Goal: Information Seeking & Learning: Stay updated

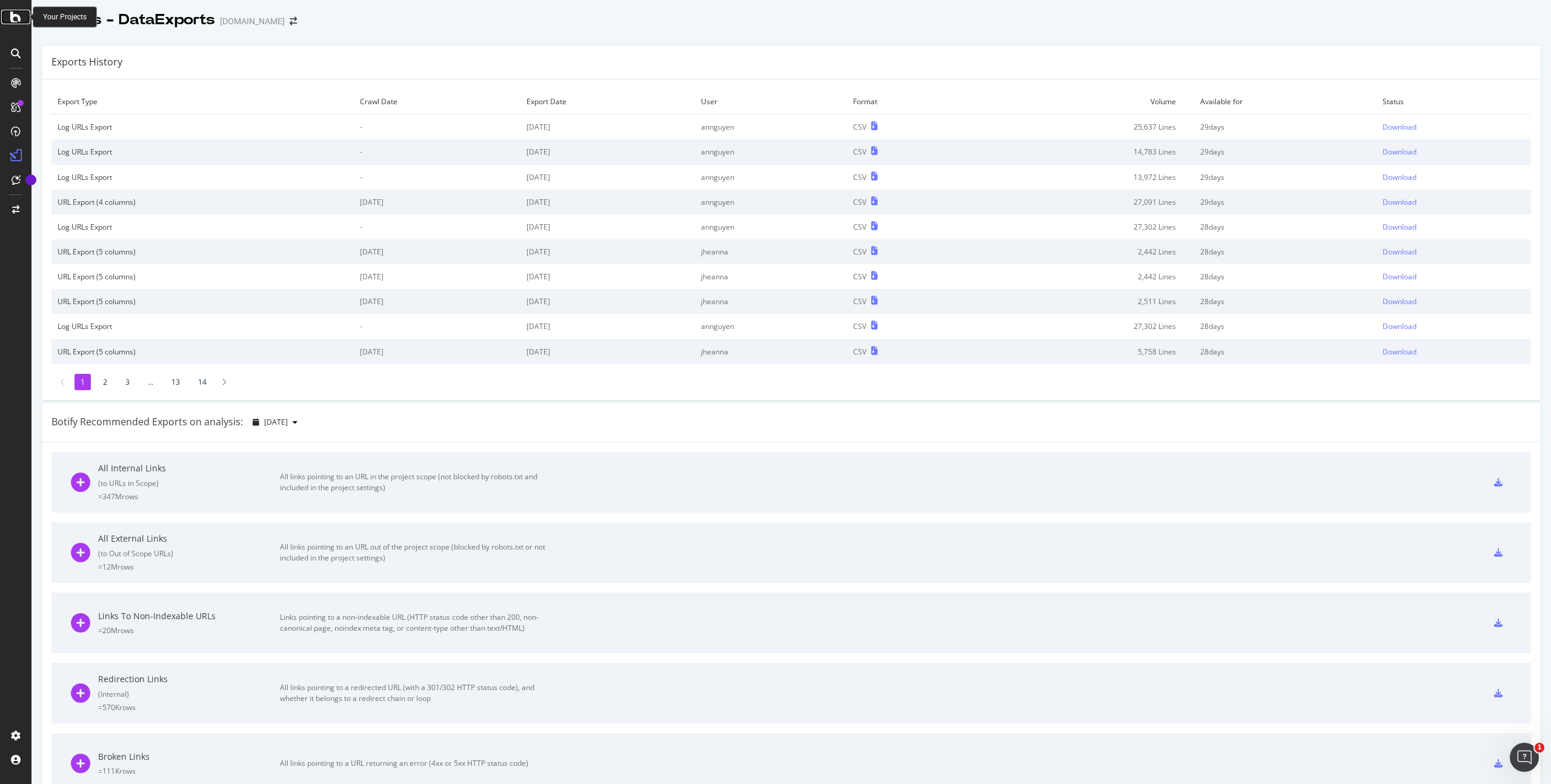
click at [21, 21] on icon at bounding box center [15, 17] width 11 height 15
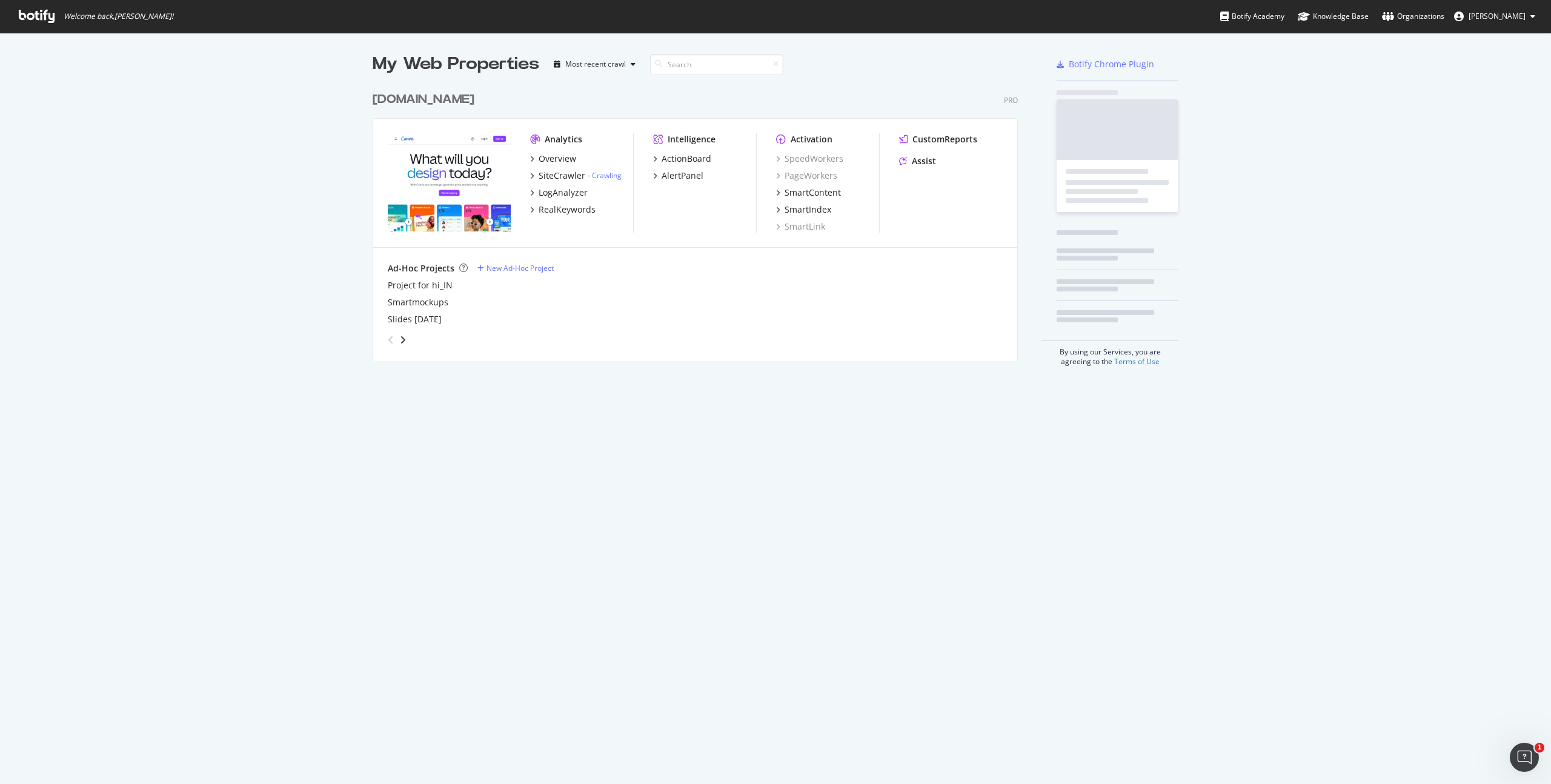
scroll to position [775, 1533]
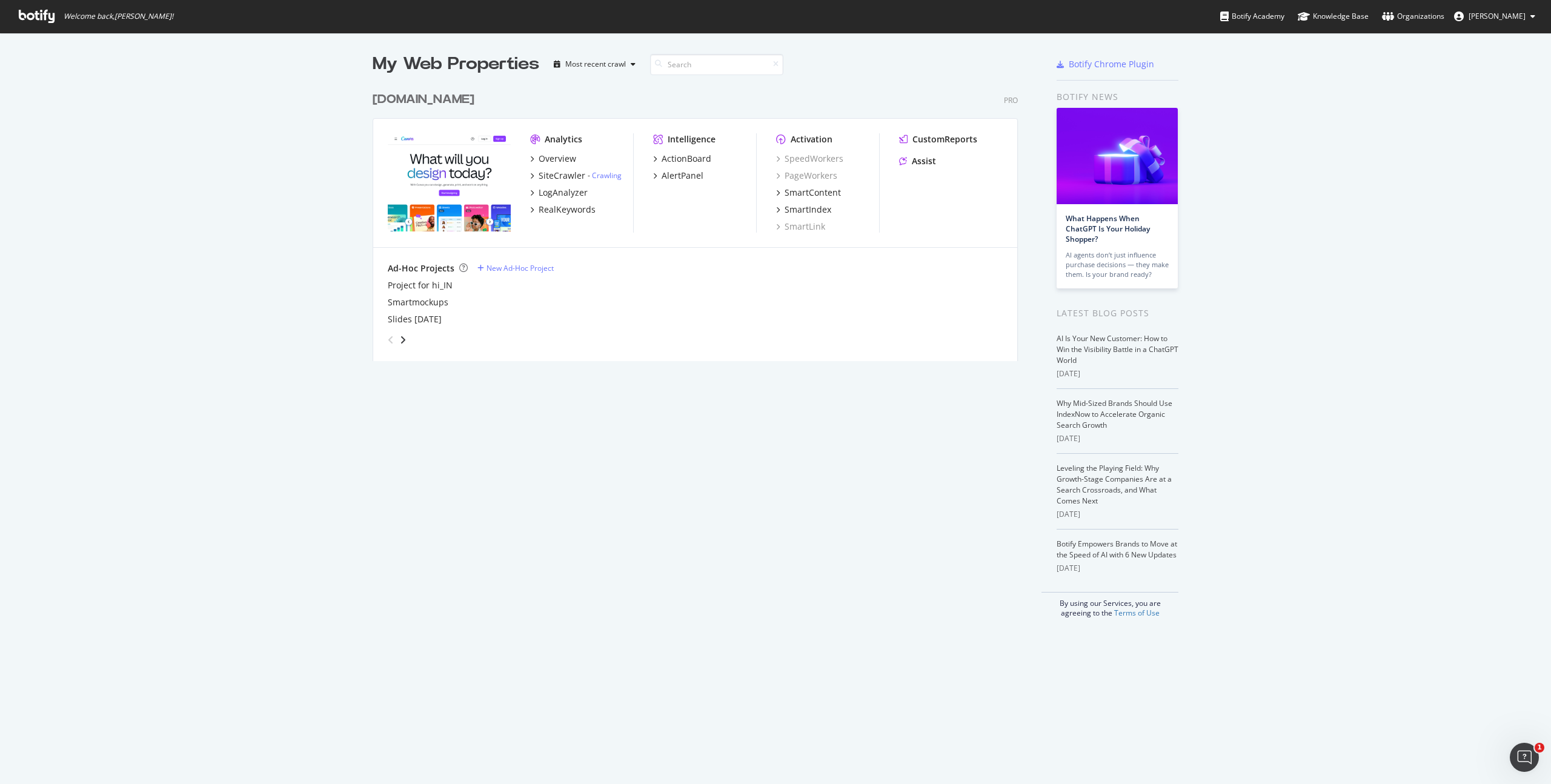
click at [284, 273] on div "My Web Properties Most recent crawl [DOMAIN_NAME] Pro Analytics Overview SiteCr…" at bounding box center [775, 335] width 1551 height 605
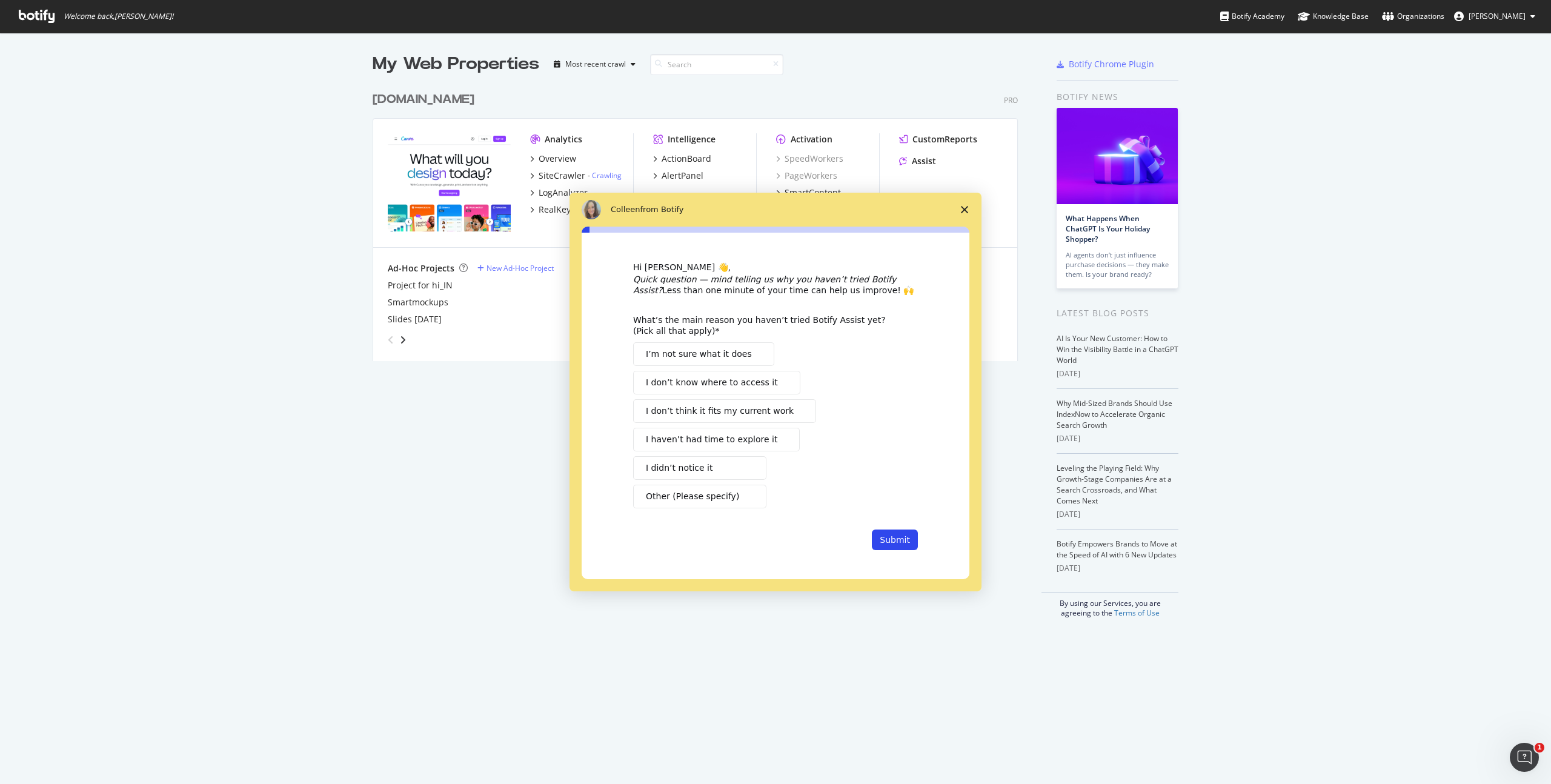
scroll to position [0, 0]
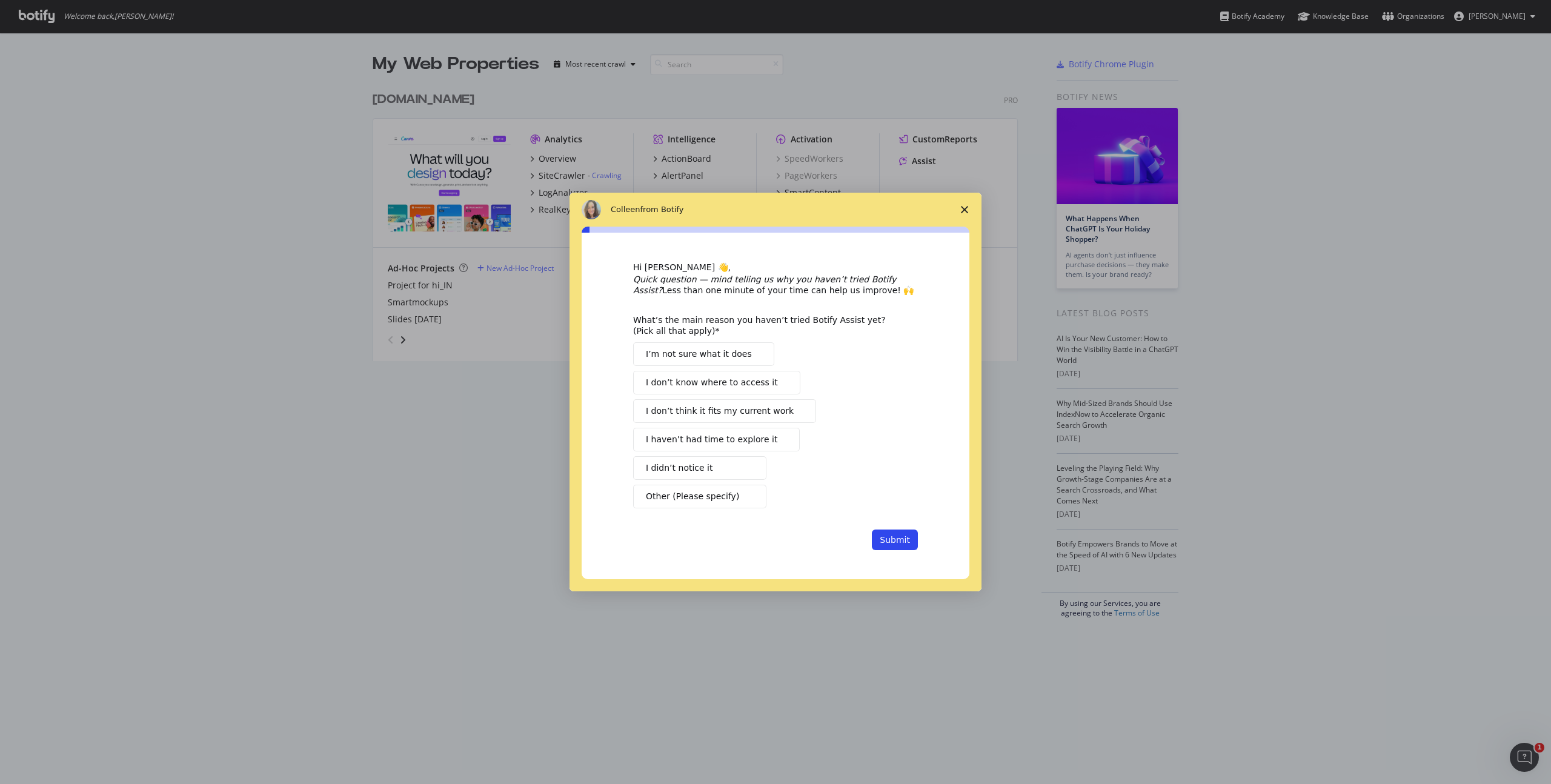
click at [959, 206] on span "Close survey" at bounding box center [964, 209] width 34 height 34
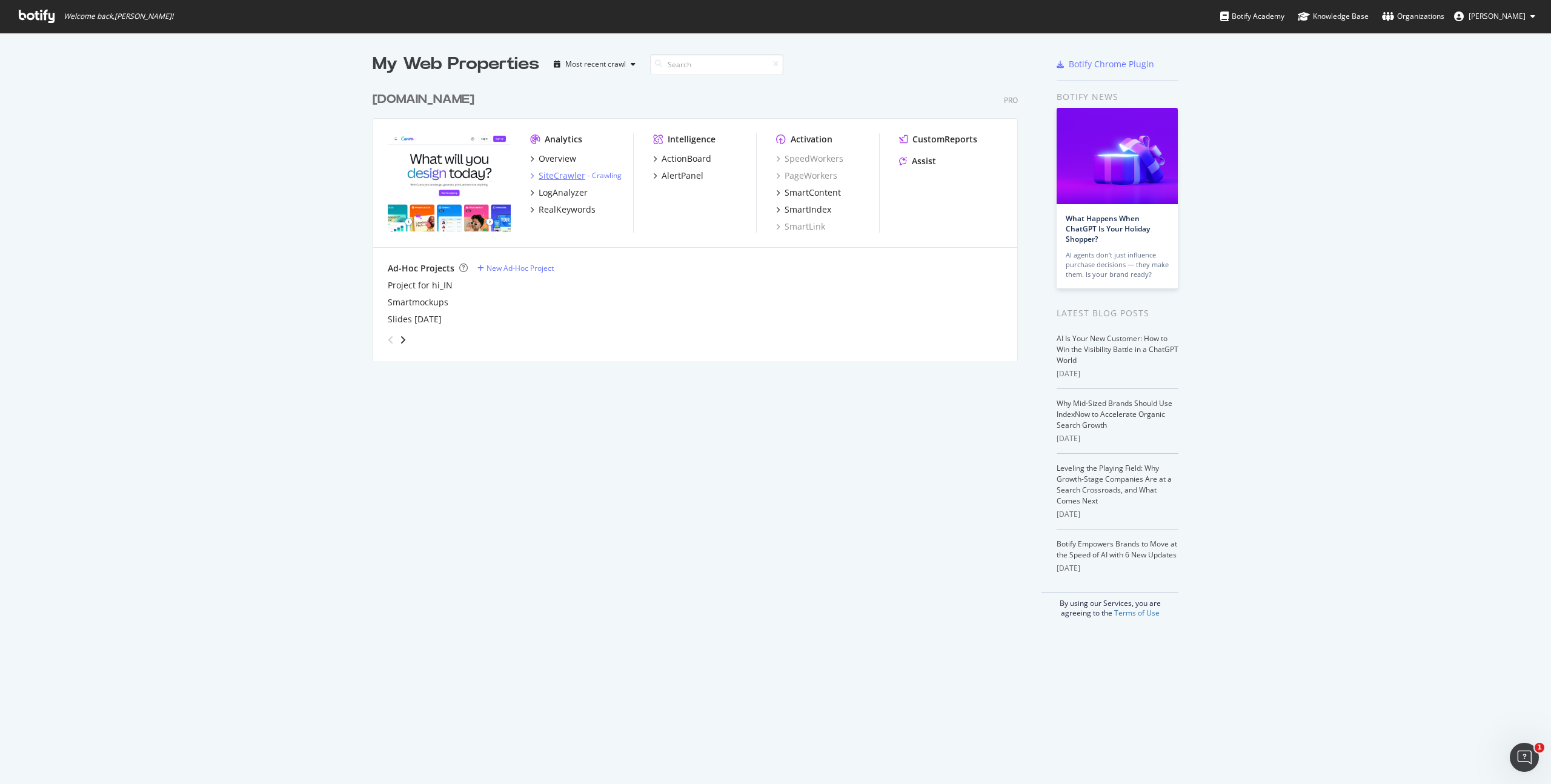
click at [550, 179] on div "SiteCrawler" at bounding box center [562, 175] width 47 height 12
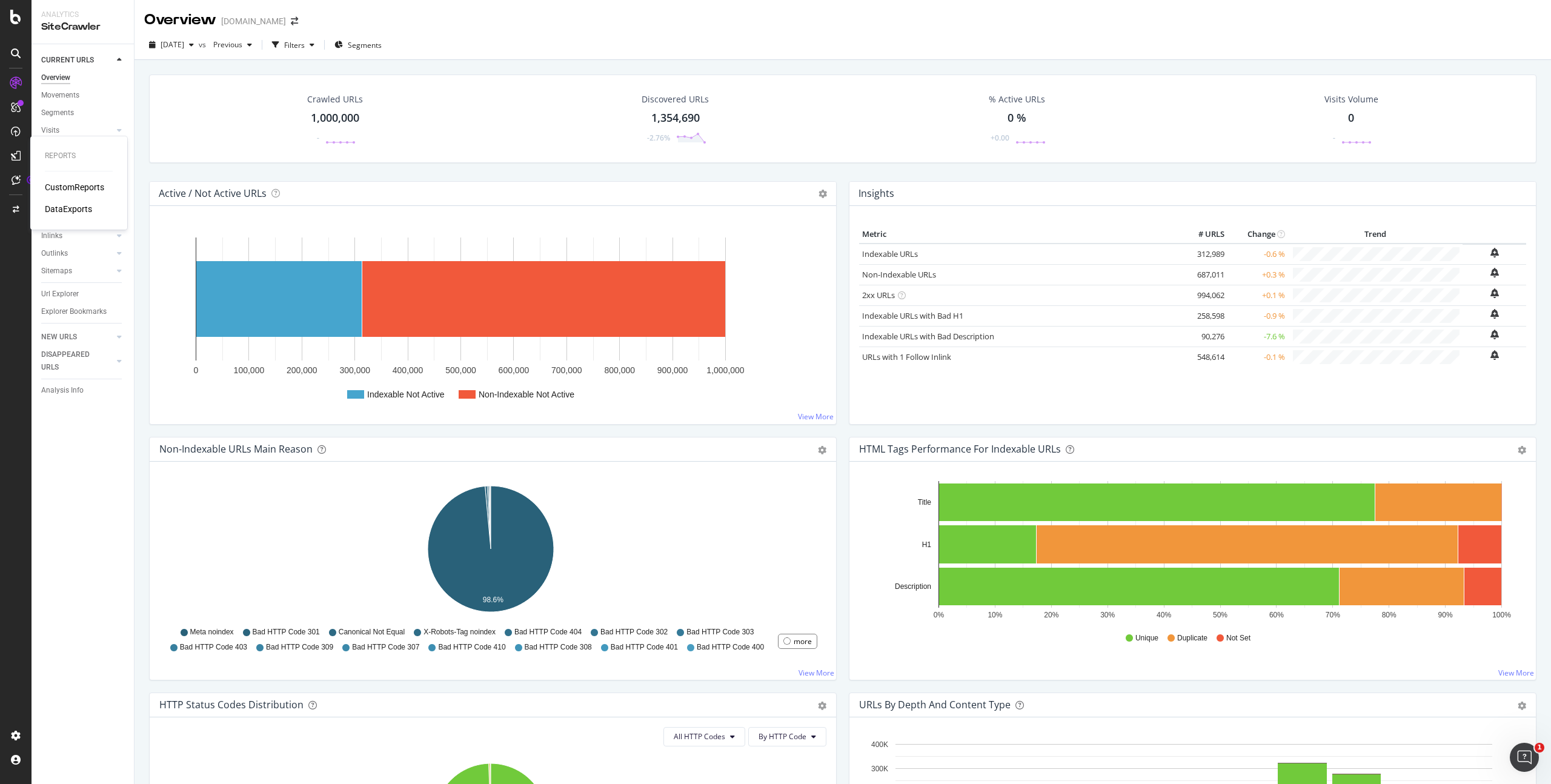
click at [52, 185] on div "CustomReports" at bounding box center [74, 187] width 59 height 12
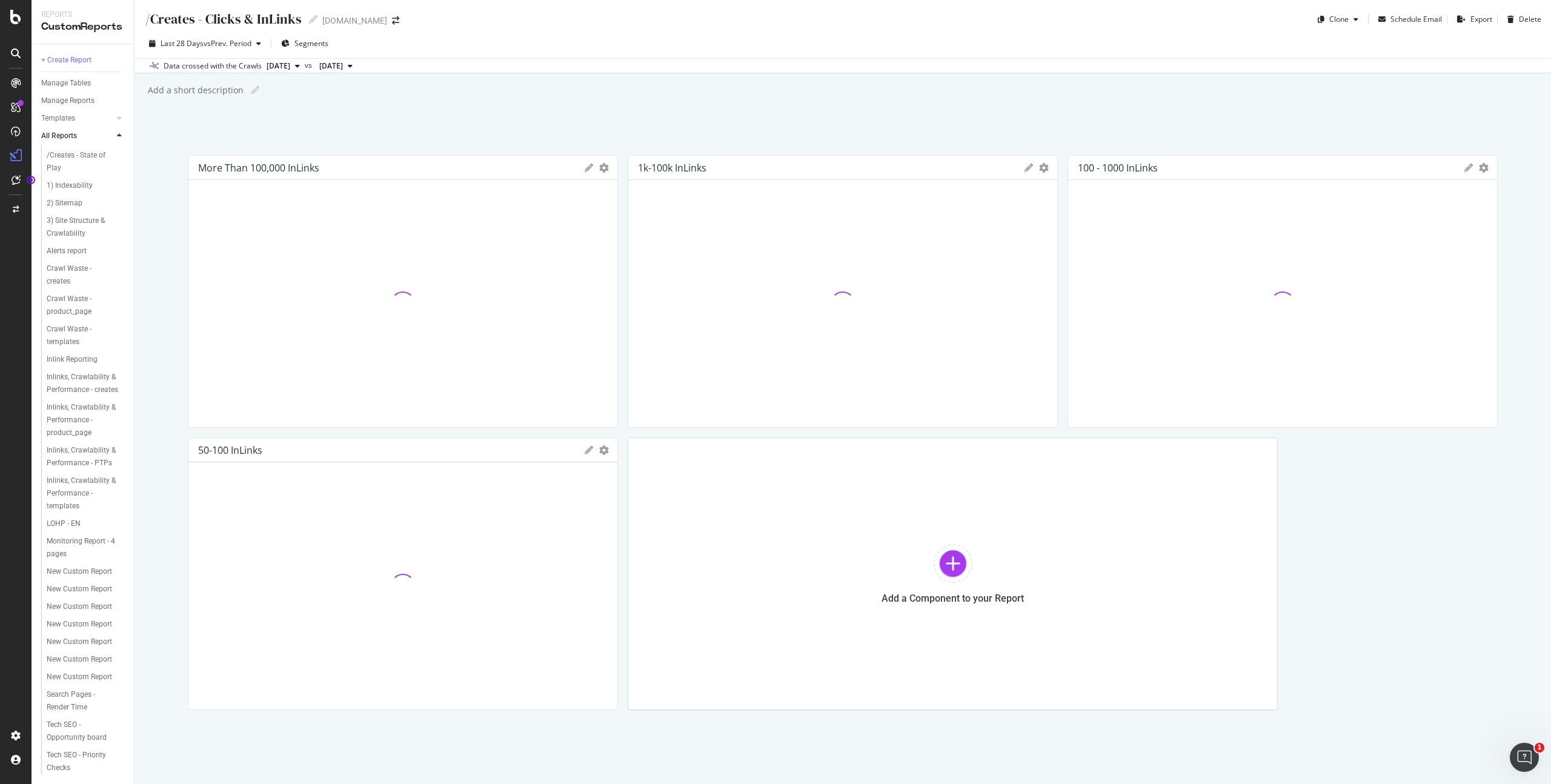
scroll to position [172, 0]
click at [69, 758] on div "Tech SEO - Priority Checks" at bounding box center [81, 761] width 69 height 25
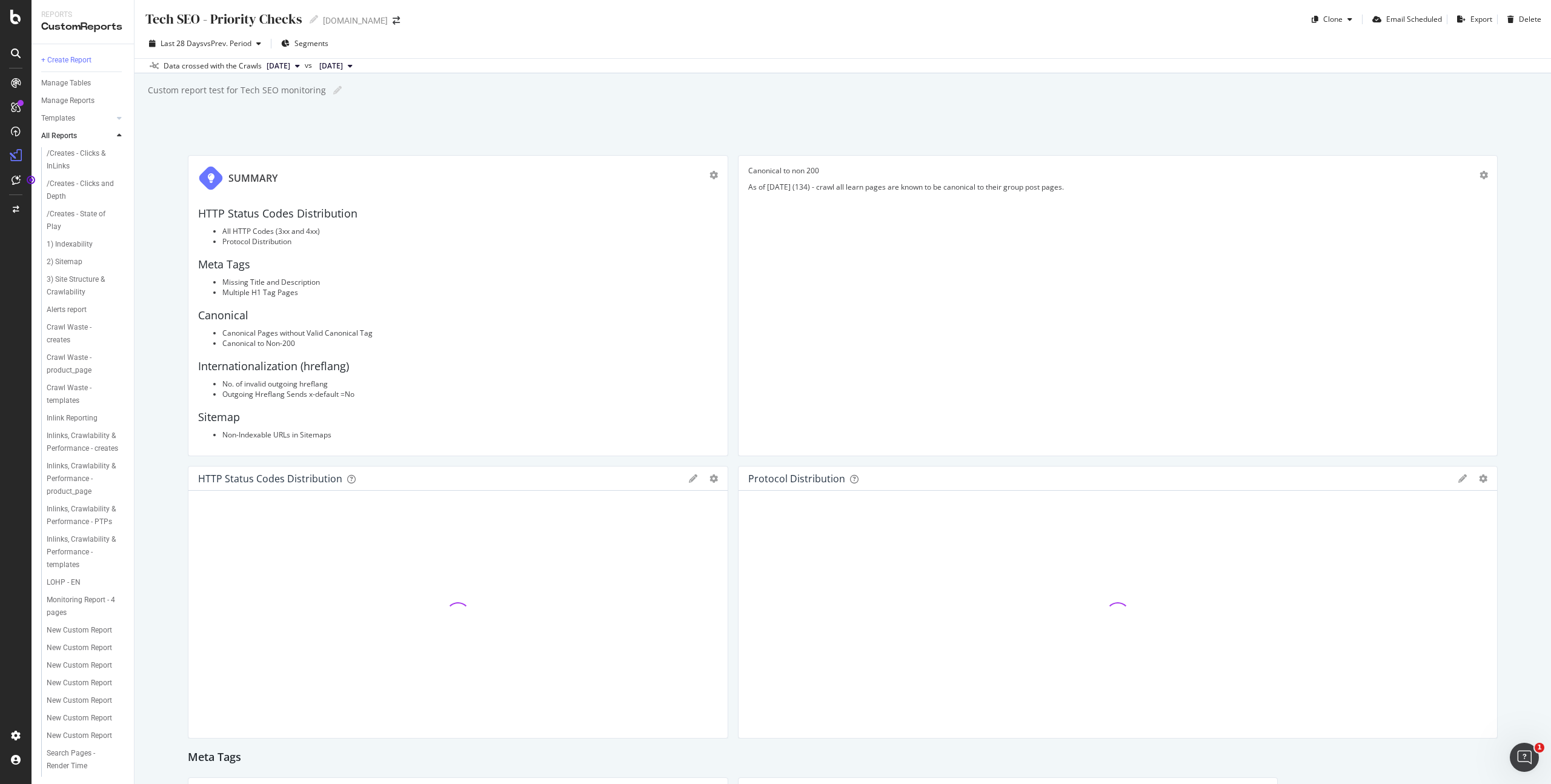
click at [551, 72] on div "Data crossed with the Crawls [DATE] vs [DATE]" at bounding box center [843, 65] width 1417 height 15
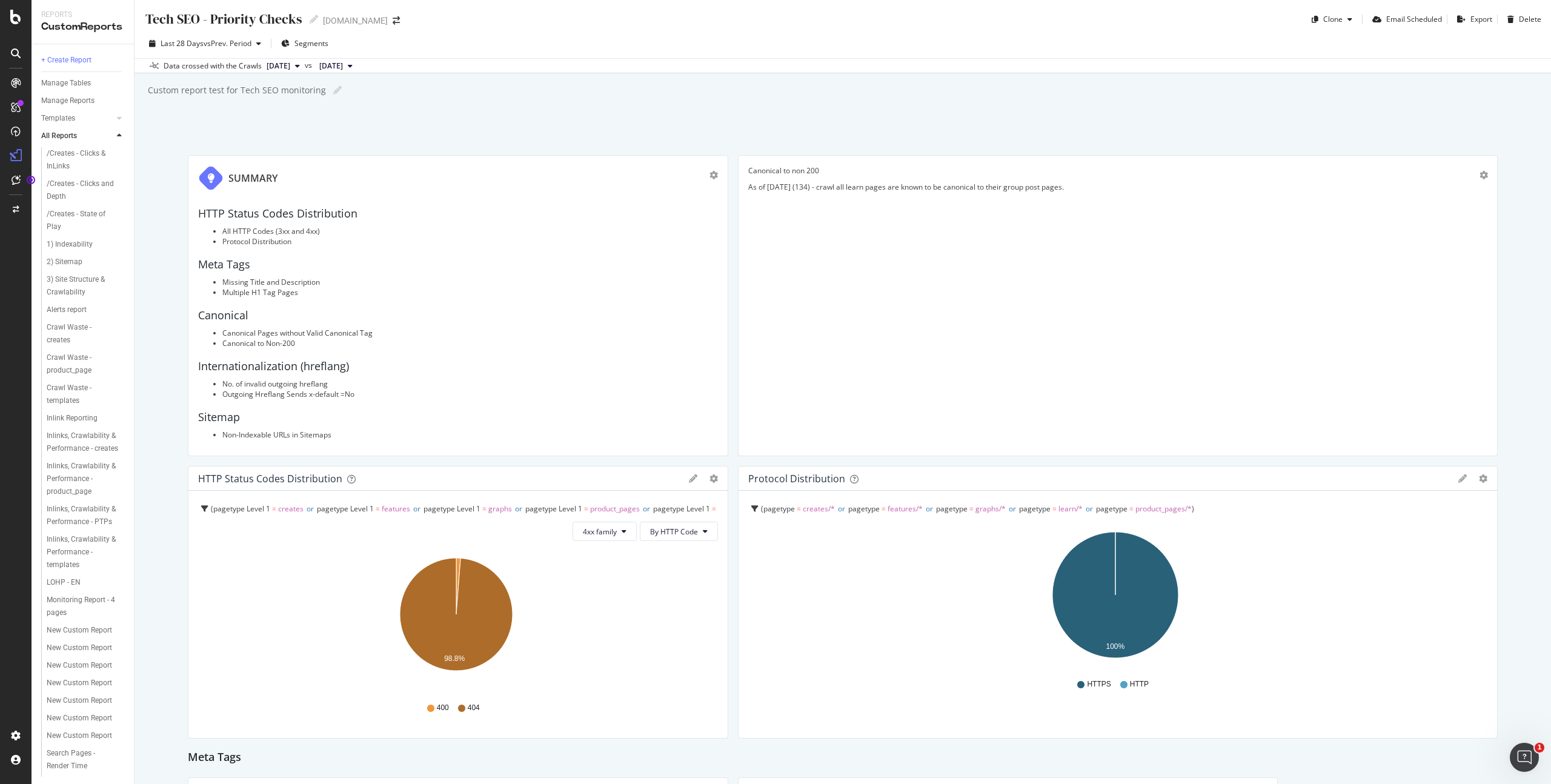
click at [249, 123] on div "Tech SEO - Priority Checks Tech SEO - Priority Checks [DOMAIN_NAME] Clone Email…" at bounding box center [843, 392] width 1417 height 784
click at [54, 112] on div "Overview" at bounding box center [61, 114] width 35 height 12
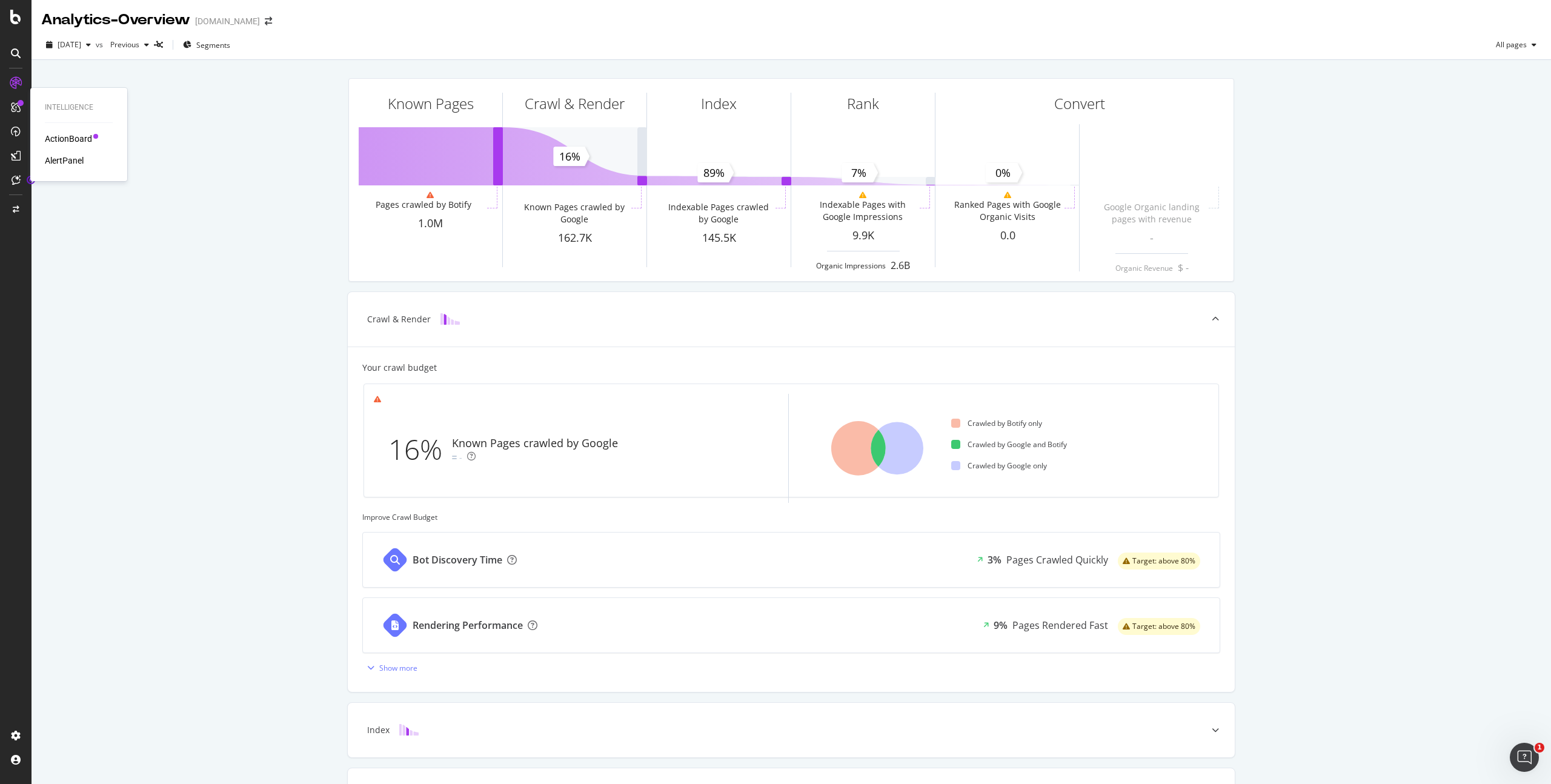
click at [54, 165] on div "AlertPanel" at bounding box center [64, 161] width 39 height 12
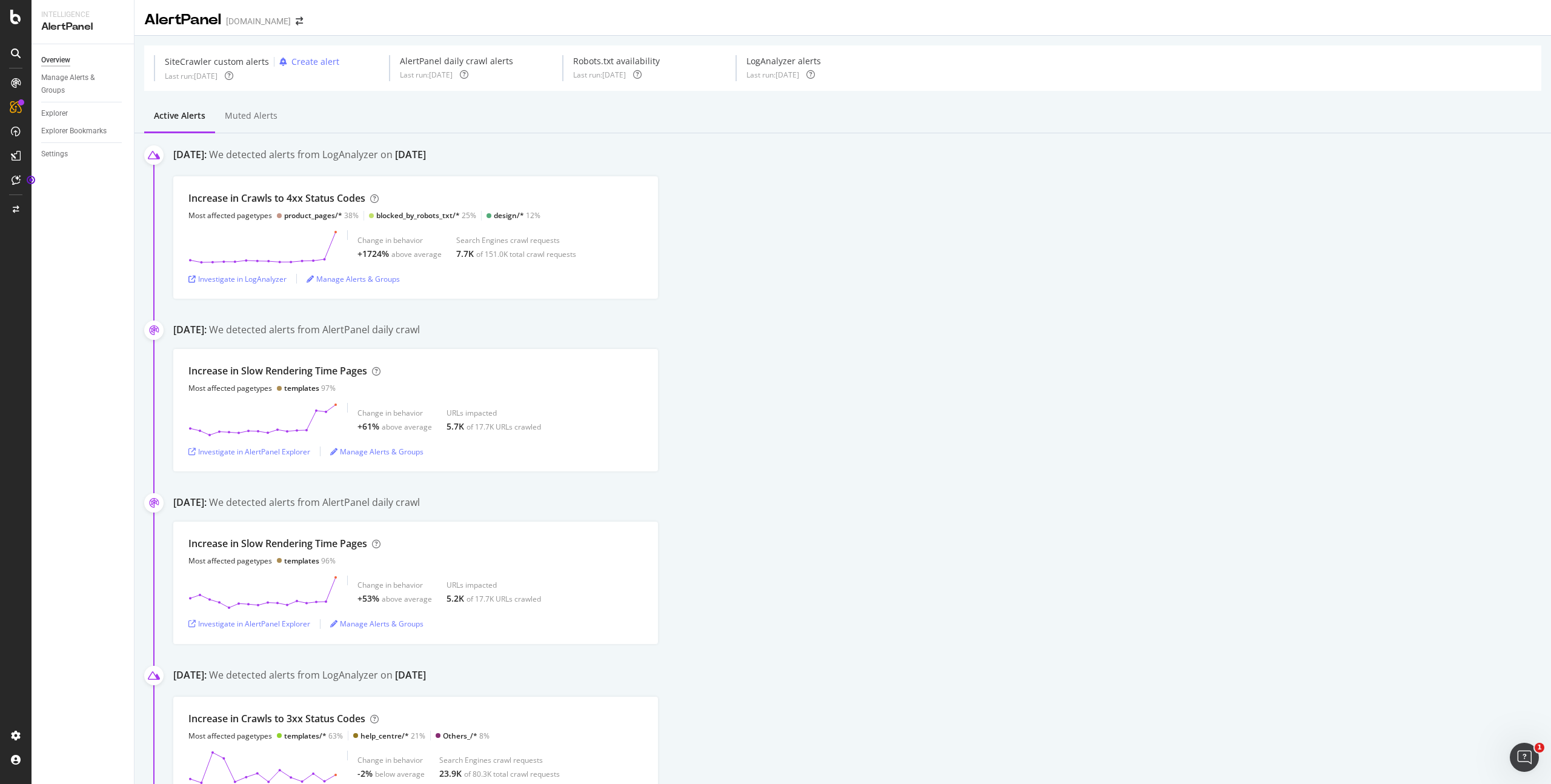
click at [708, 261] on div "Increase in Crawls to 4xx Status Codes Most affected pagetypes product_pages/* …" at bounding box center [862, 238] width 1378 height 123
